Goal: Find specific page/section: Find specific page/section

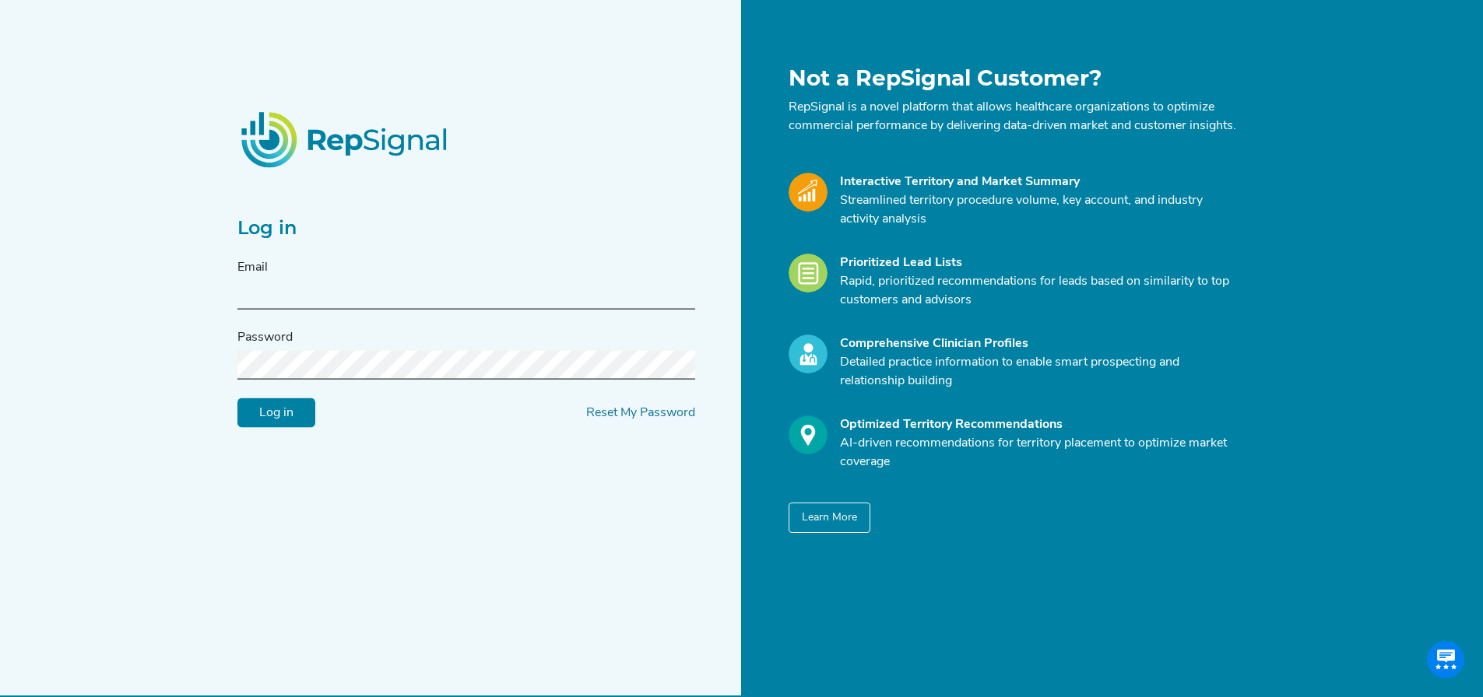
click at [420, 278] on div "Email" at bounding box center [466, 283] width 458 height 51
click at [363, 300] on input "text" at bounding box center [466, 295] width 458 height 29
type input "[PERSON_NAME][EMAIL_ADDRESS][PERSON_NAME][DOMAIN_NAME]"
click at [237, 399] on input "Log in" at bounding box center [276, 414] width 78 height 30
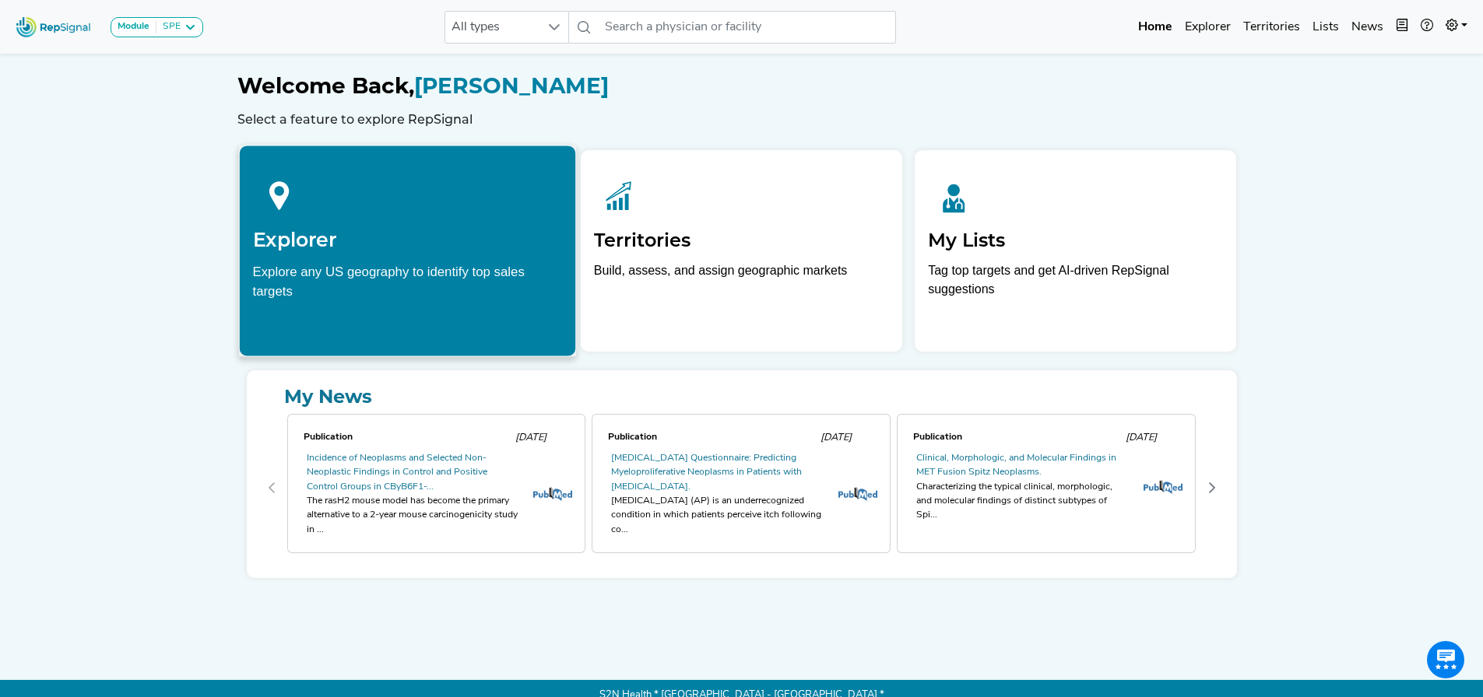
click at [374, 290] on div "Explore any US geography to identify top sales targets" at bounding box center [407, 281] width 310 height 39
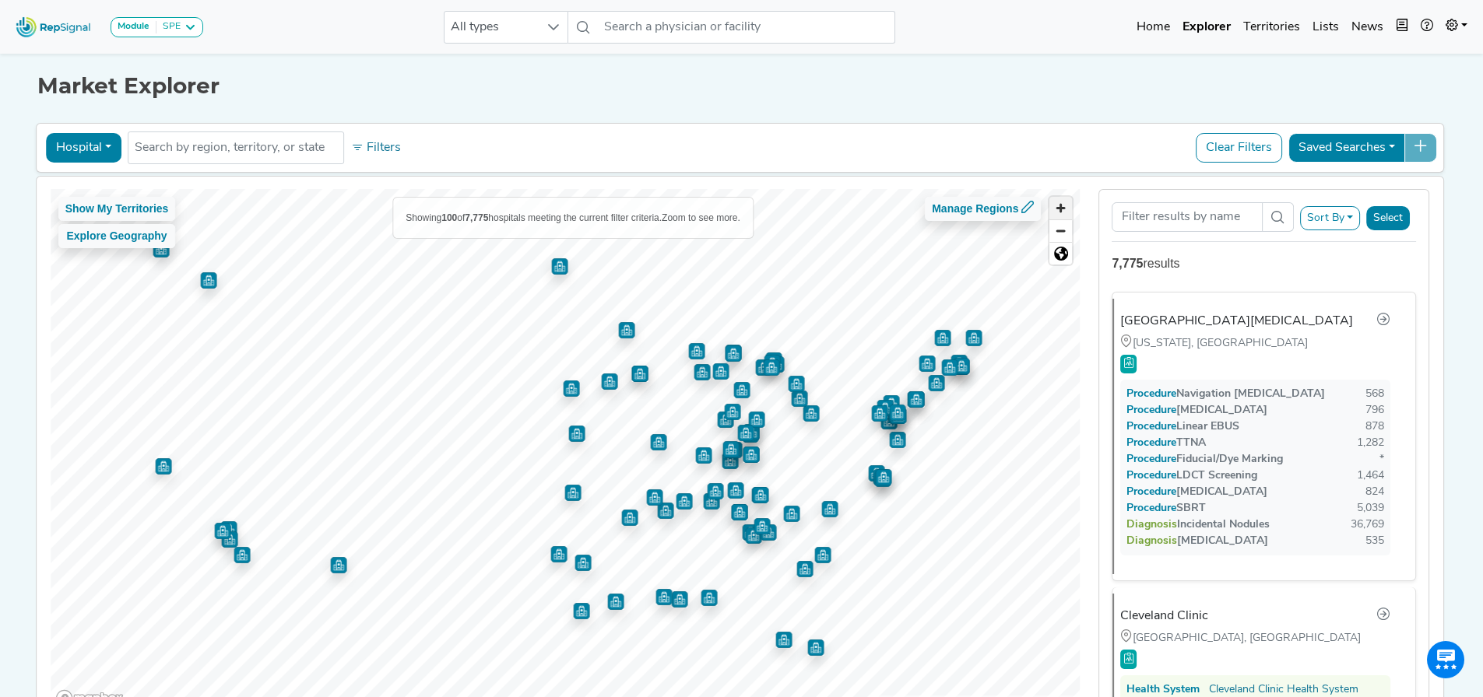
click at [1066, 209] on span "Zoom in" at bounding box center [1060, 208] width 23 height 23
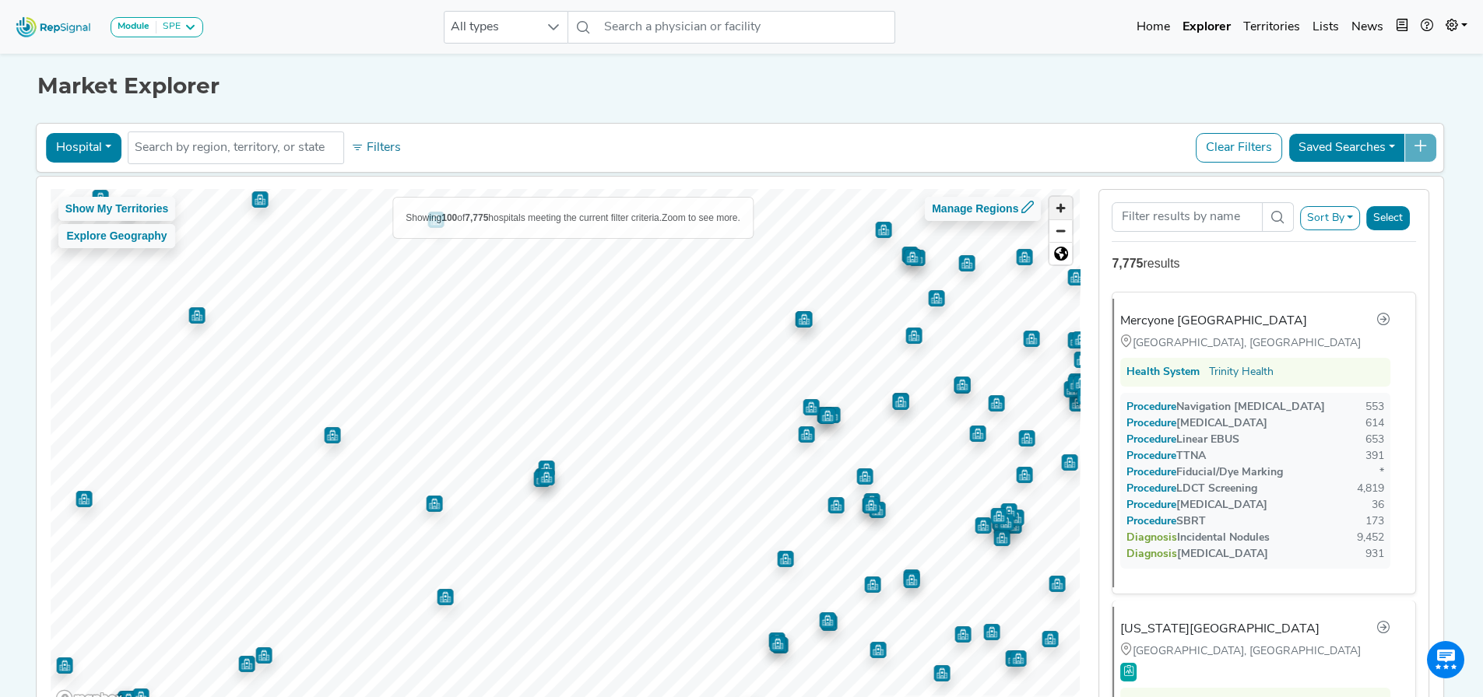
click at [1067, 205] on span "Zoom in" at bounding box center [1060, 208] width 23 height 23
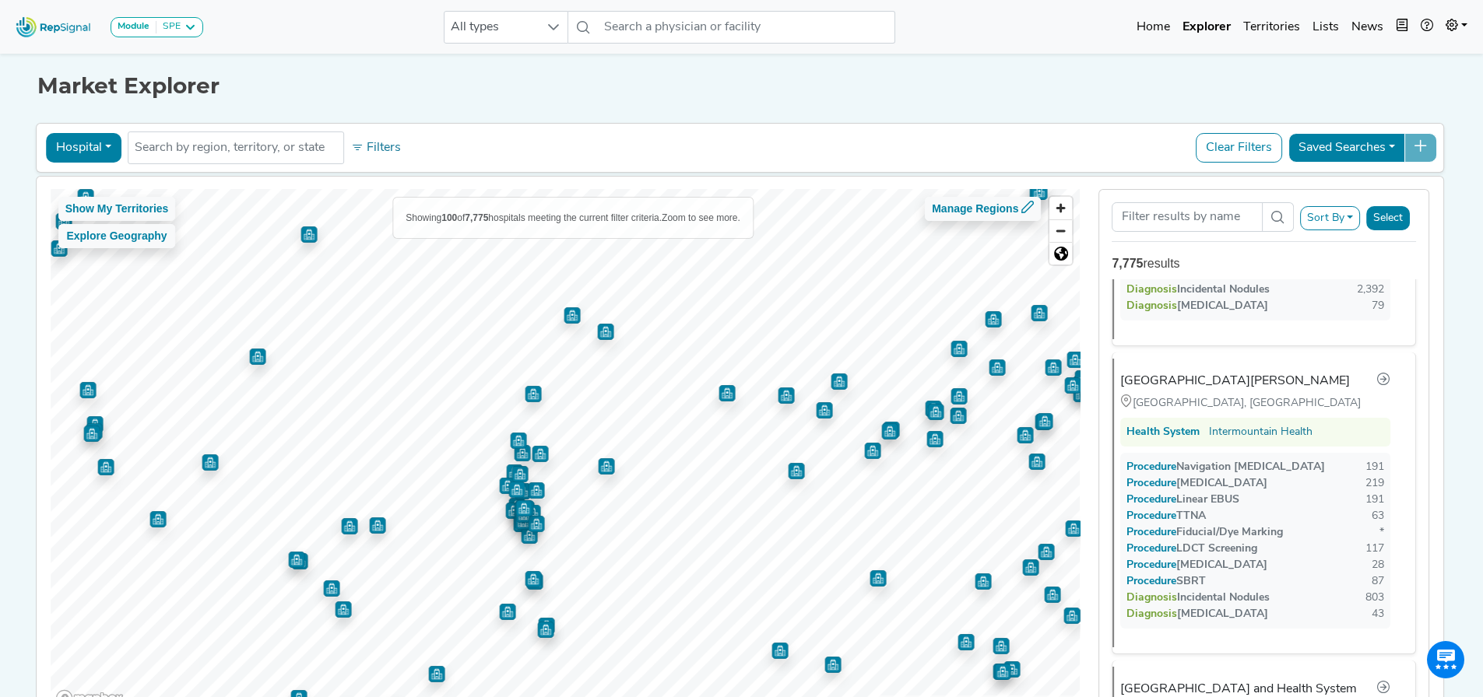
scroll to position [8317, 0]
